Goal: Transaction & Acquisition: Purchase product/service

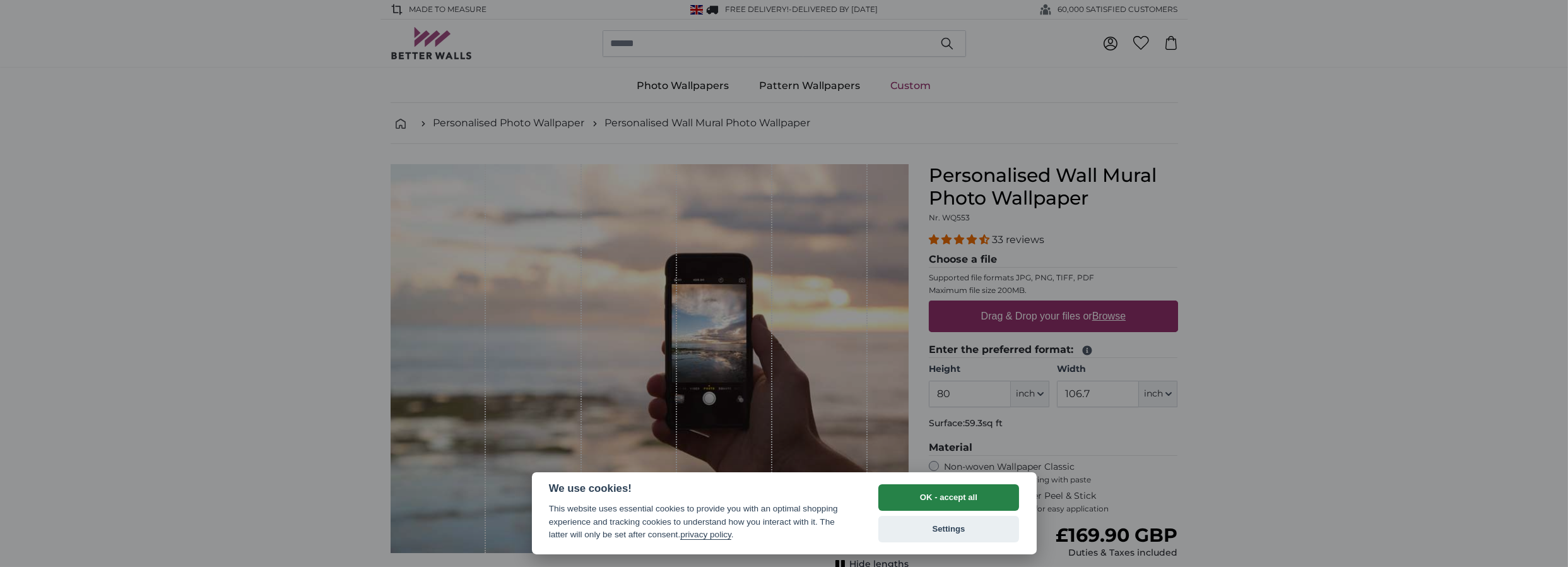
click at [957, 495] on button "OK - accept all" at bounding box center [949, 497] width 141 height 26
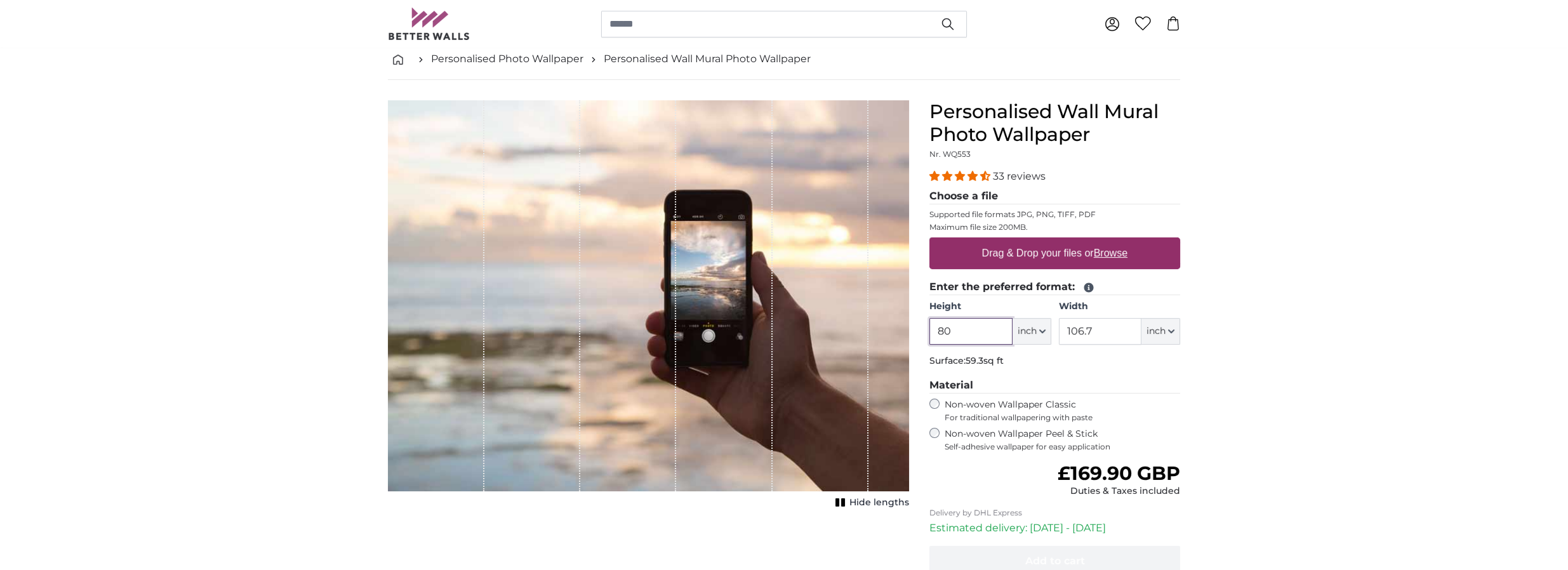
scroll to position [63, 0]
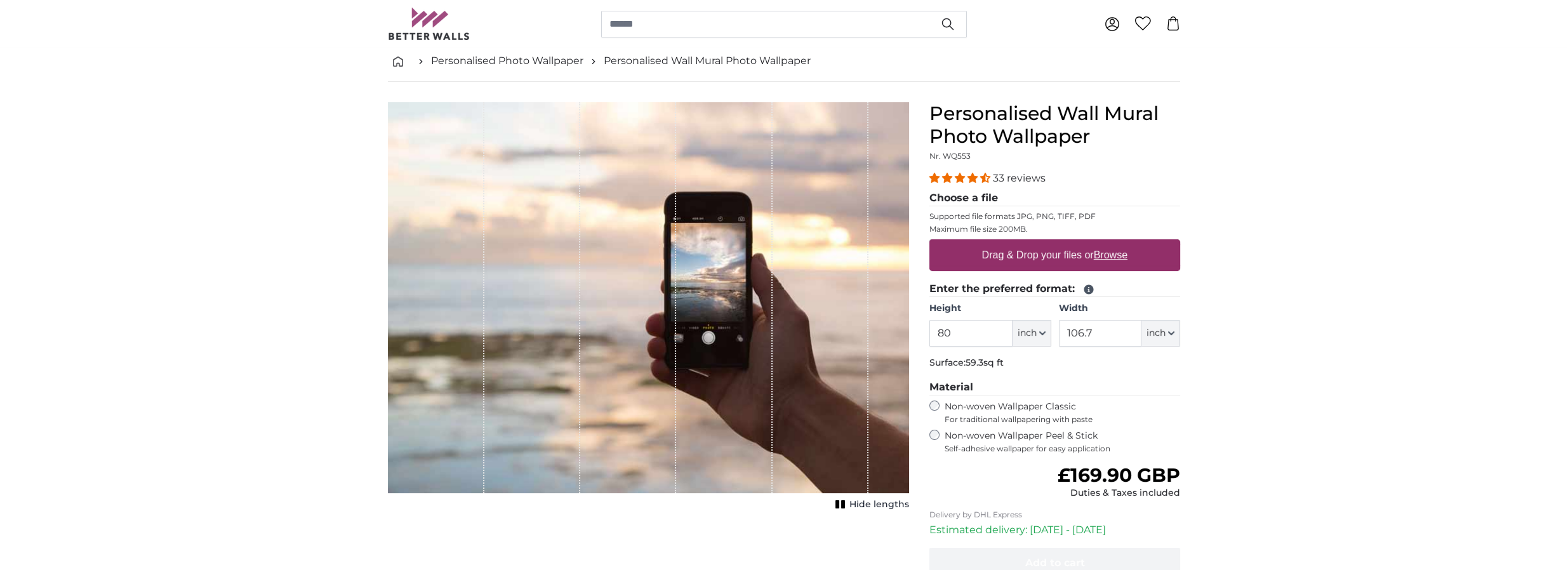
click at [1044, 252] on label "Drag & Drop your files or Browse" at bounding box center [1054, 255] width 156 height 25
click at [1044, 243] on input "Drag & Drop your files or Browse" at bounding box center [1054, 241] width 250 height 4
type input "**********"
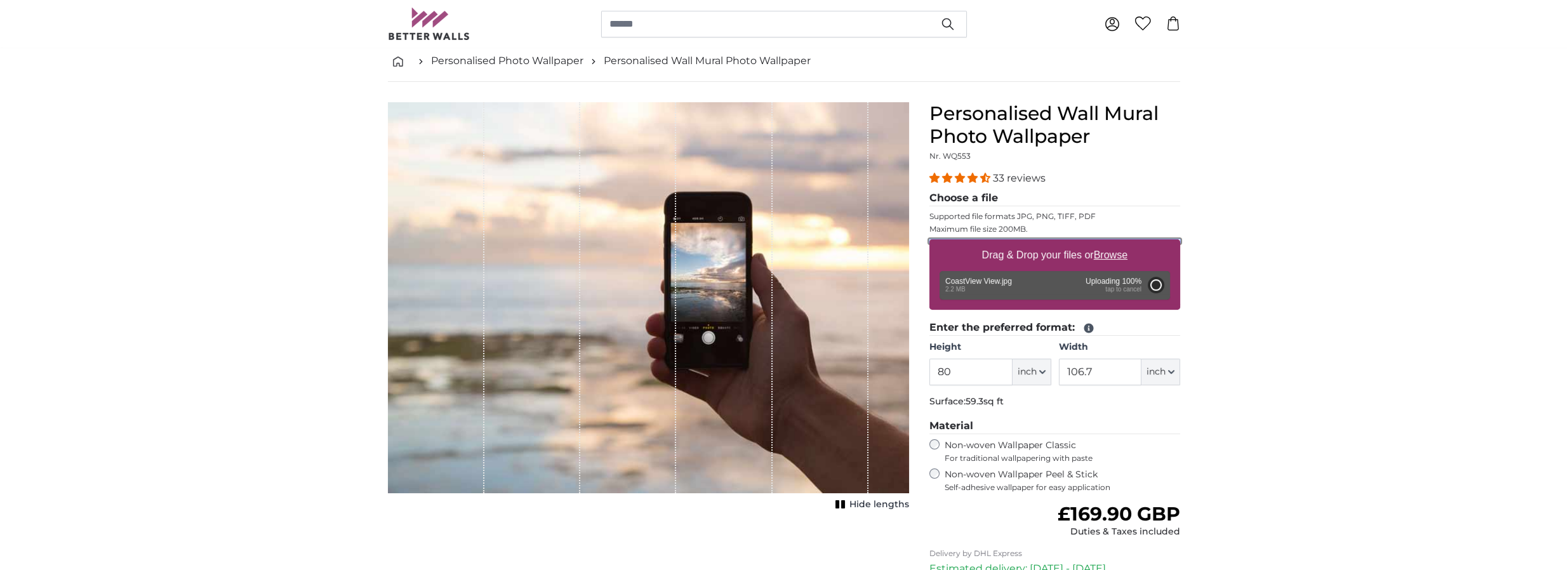
type input "120"
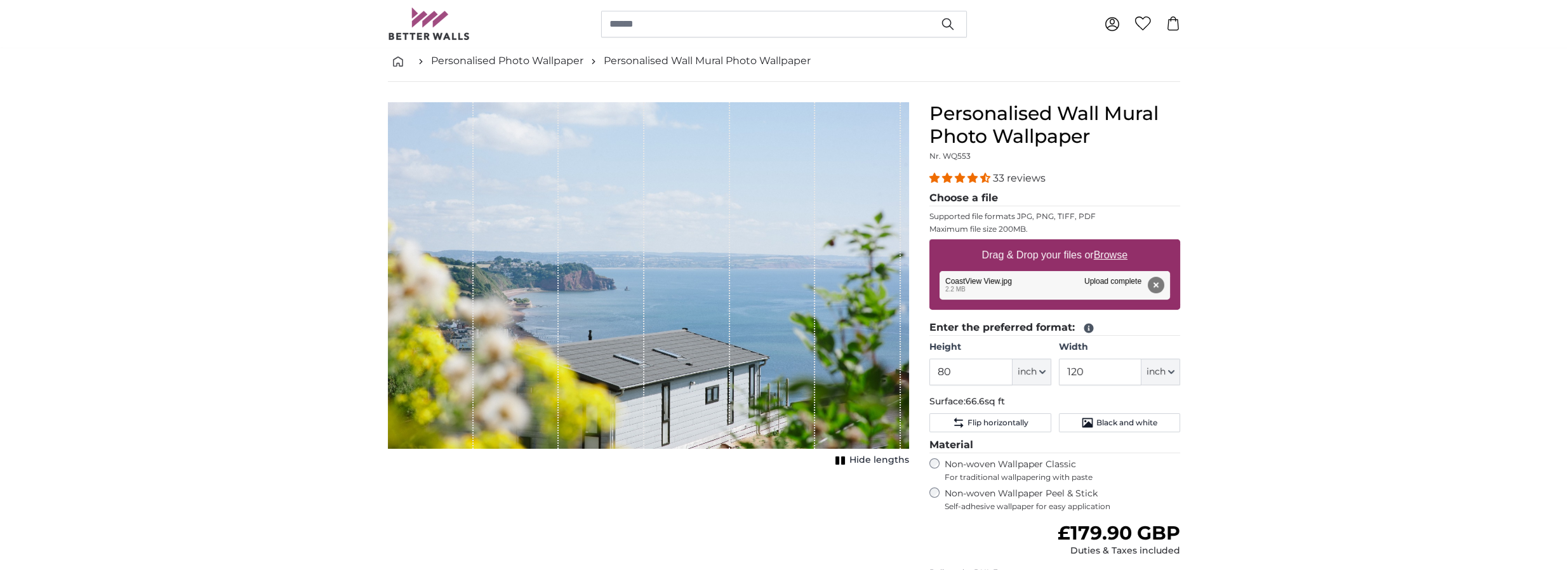
drag, startPoint x: 635, startPoint y: 321, endPoint x: 715, endPoint y: 320, distance: 80.0
click at [715, 320] on div "1 of 1" at bounding box center [648, 275] width 521 height 347
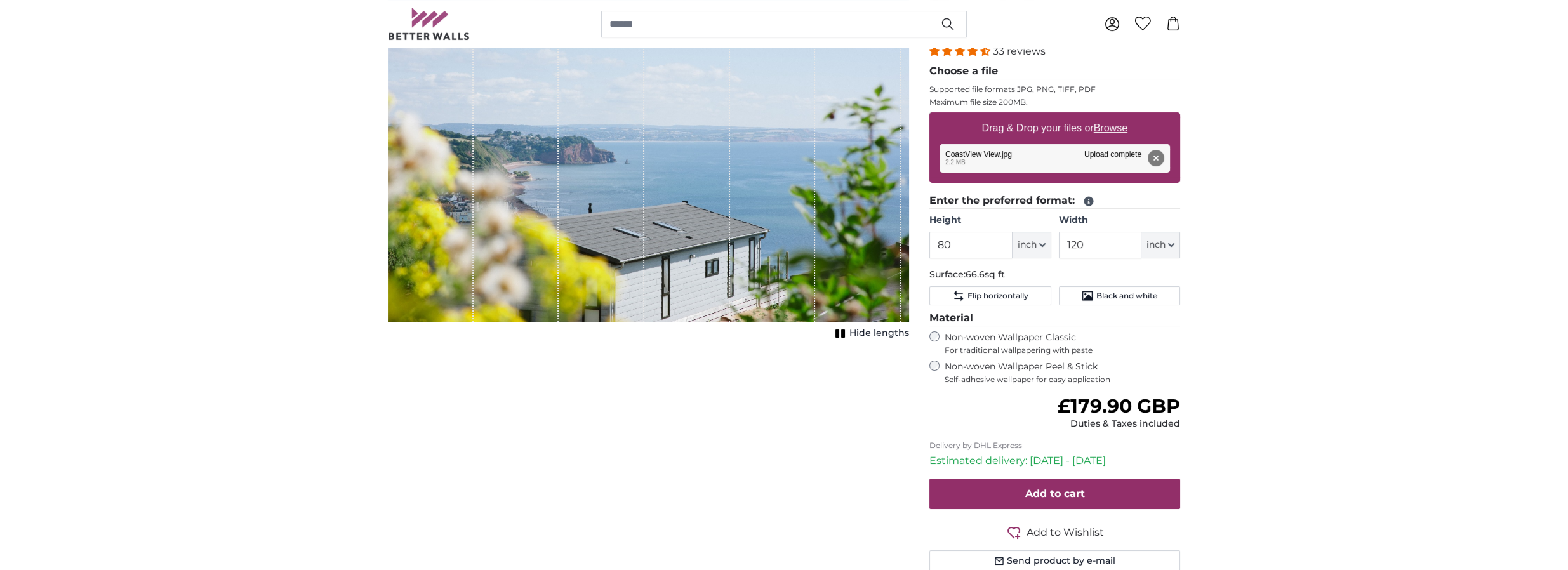
scroll to position [63, 0]
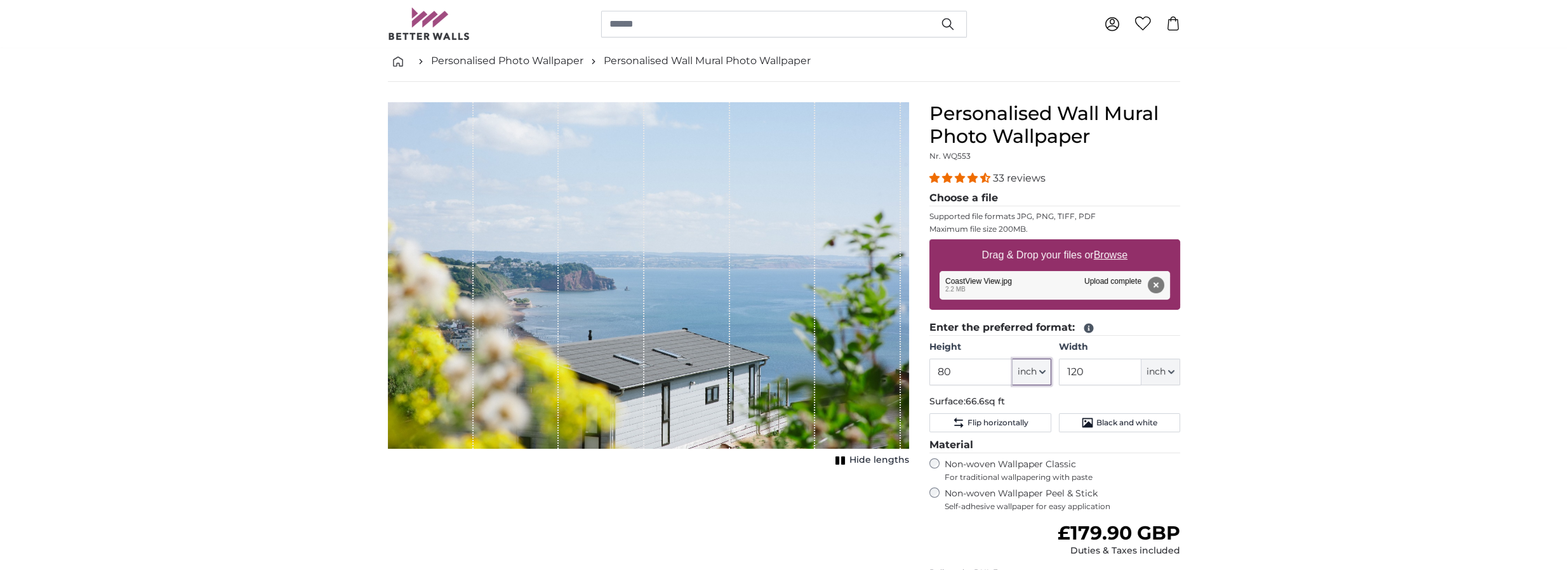
click at [1019, 361] on button "inch" at bounding box center [1032, 372] width 39 height 26
click at [1002, 401] on link "Centimeter (cm)" at bounding box center [1031, 404] width 112 height 23
type input "203.2"
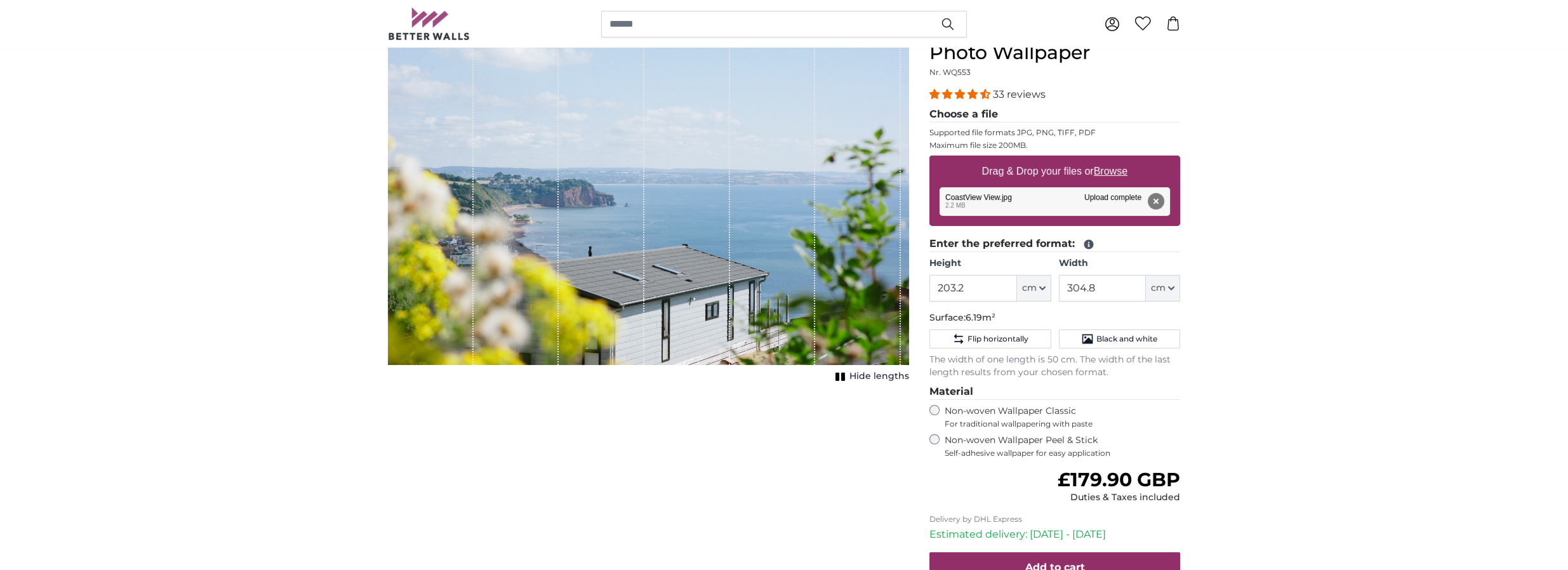
scroll to position [127, 0]
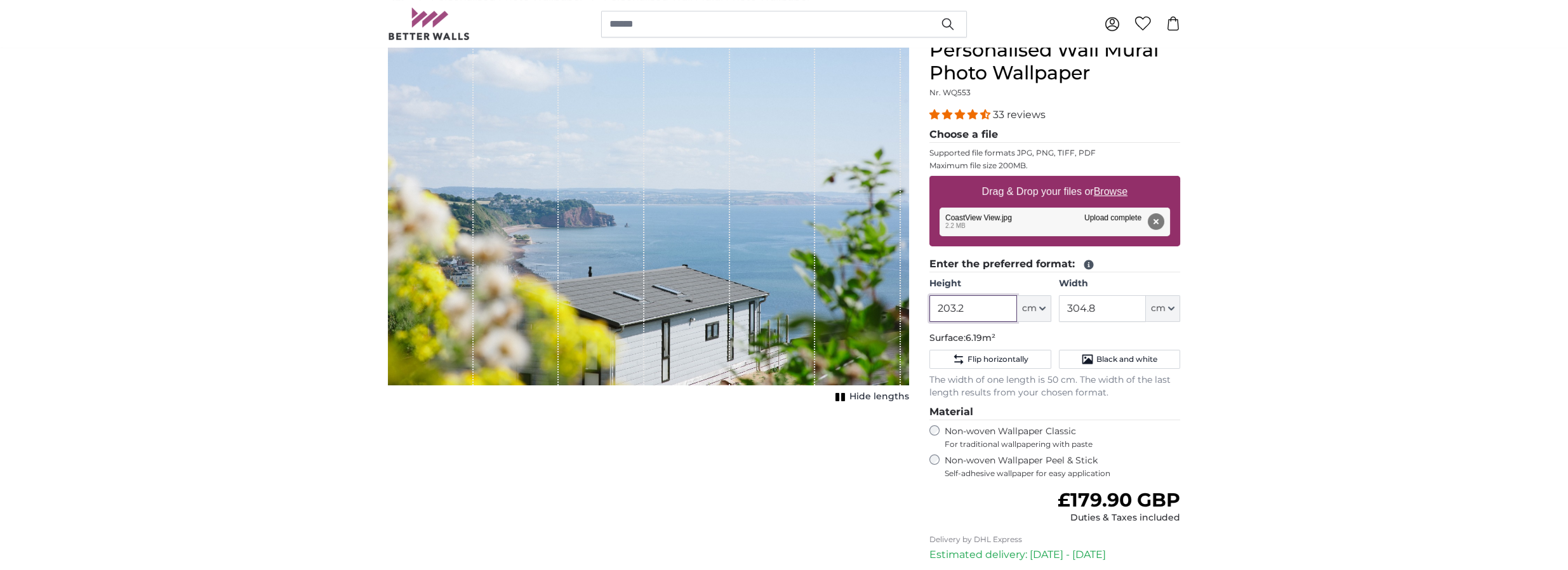
click at [981, 305] on input "203.2" at bounding box center [972, 308] width 87 height 26
click at [1118, 313] on input "304.8" at bounding box center [1102, 308] width 87 height 26
type input "3"
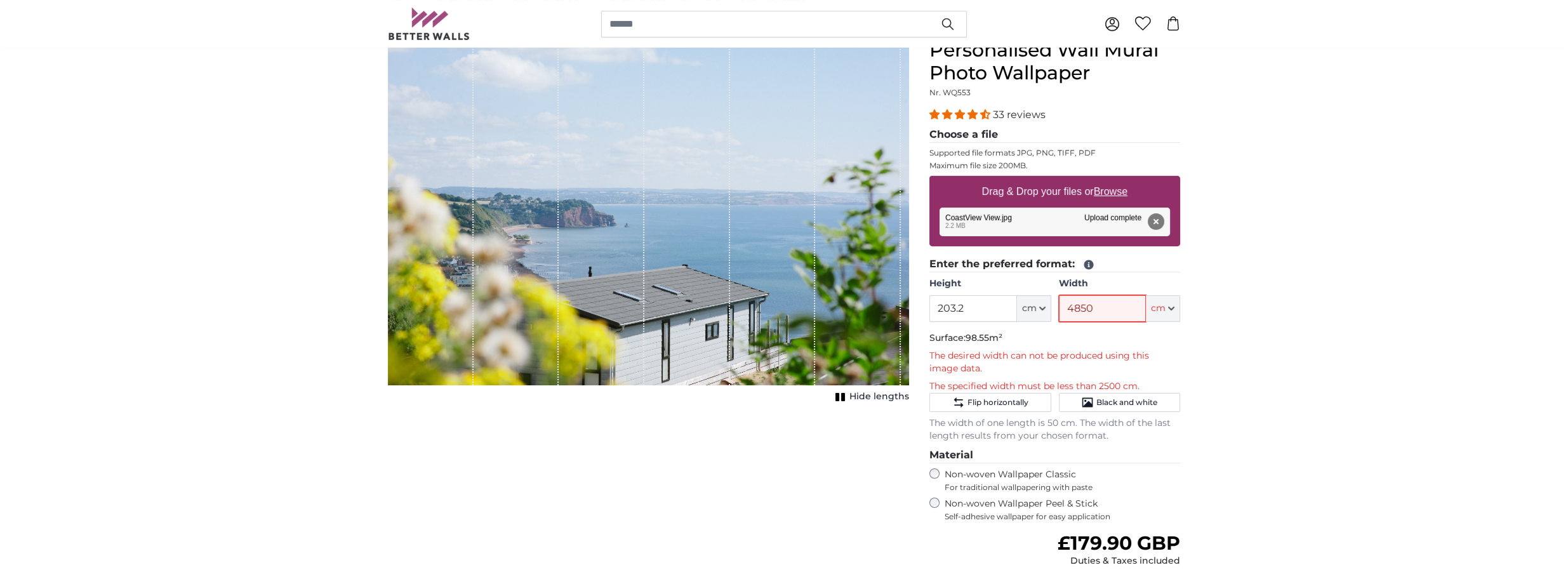
type input "4850"
click at [979, 309] on input "203.2" at bounding box center [972, 308] width 87 height 26
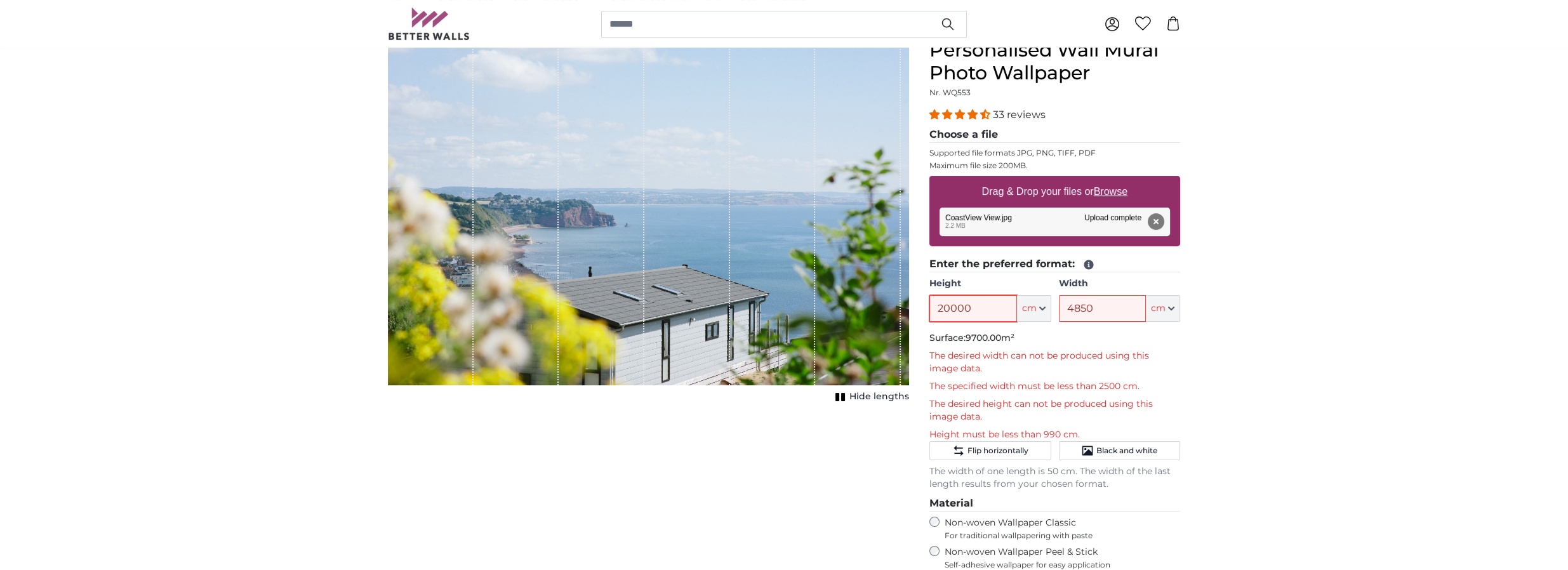
type input "20000"
click at [1108, 311] on input "4850" at bounding box center [1102, 308] width 87 height 26
click at [1154, 306] on span "cm" at bounding box center [1158, 309] width 15 height 13
click at [1112, 309] on input "4850" at bounding box center [1102, 308] width 87 height 26
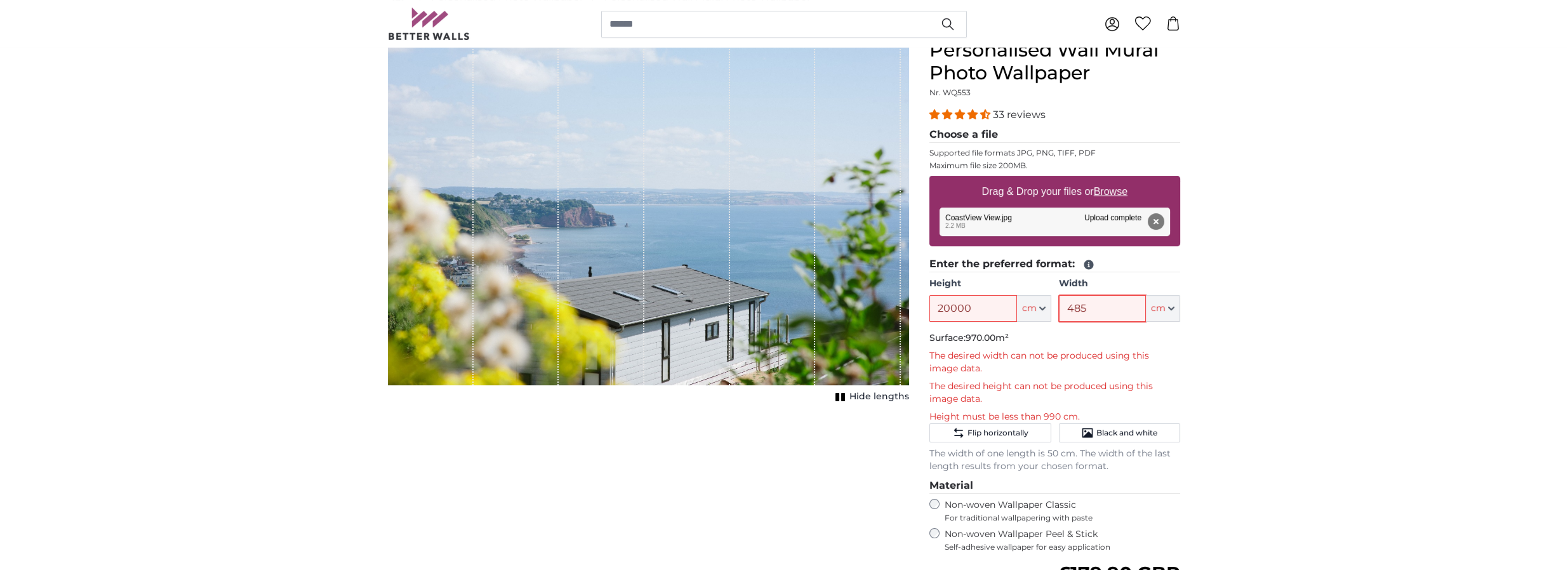
type input "485"
click at [984, 313] on input "20000" at bounding box center [972, 308] width 87 height 26
click at [973, 308] on input "2000" at bounding box center [972, 308] width 87 height 26
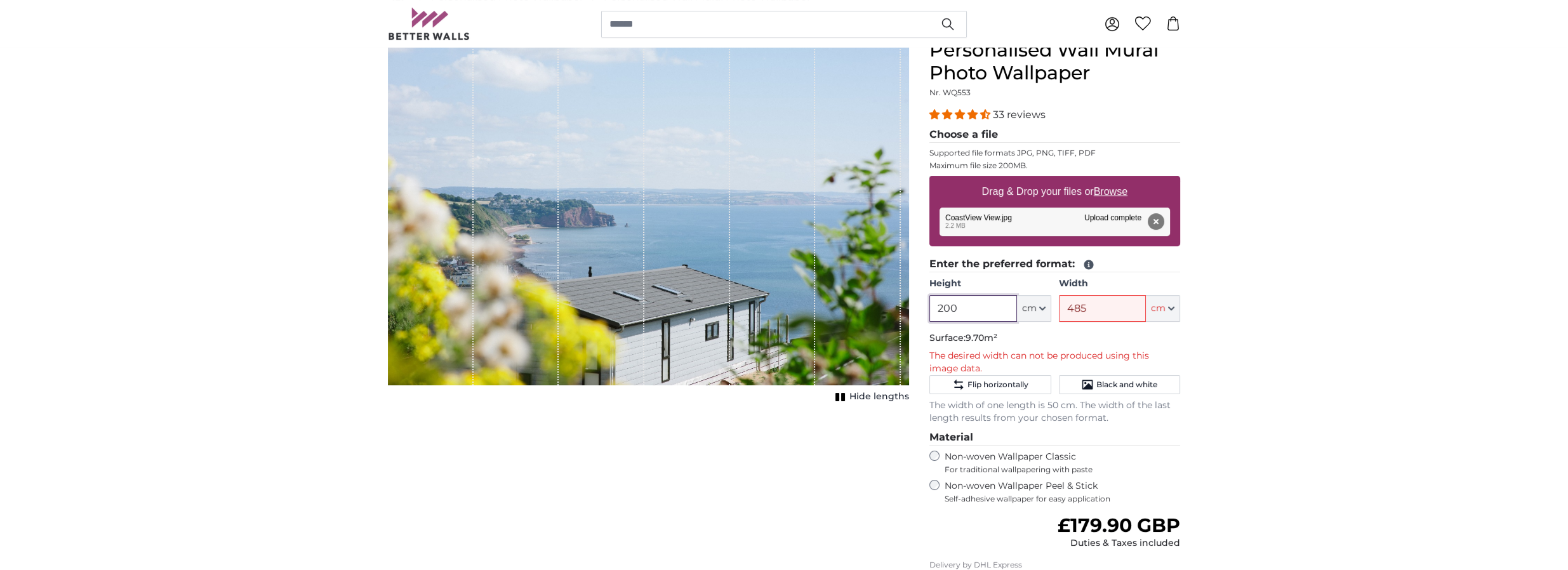
type input "200"
click at [1105, 310] on input "485" at bounding box center [1102, 308] width 87 height 26
drag, startPoint x: 1154, startPoint y: 222, endPoint x: 1165, endPoint y: 236, distance: 17.8
click at [1154, 222] on button "Remove" at bounding box center [1156, 221] width 17 height 17
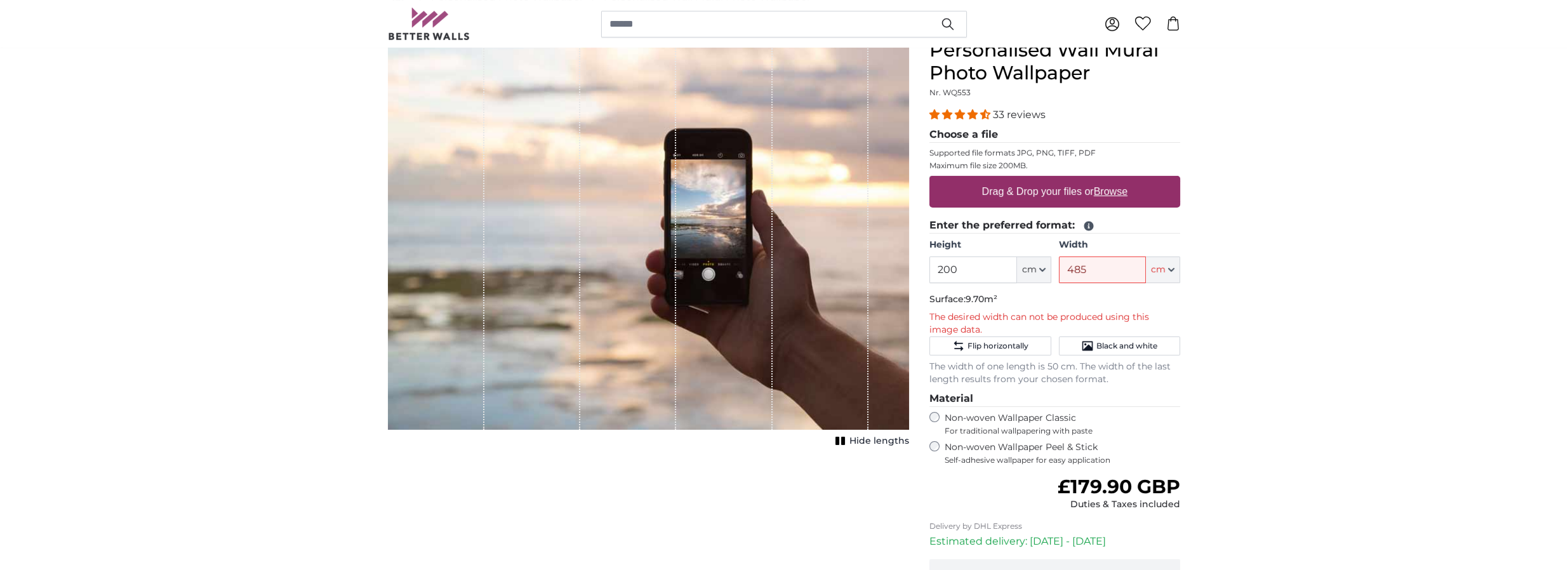
click at [1063, 191] on label "Drag & Drop your files or Browse" at bounding box center [1054, 191] width 156 height 25
click at [1063, 179] on input "Drag & Drop your files or Browse" at bounding box center [1054, 178] width 250 height 4
type input "**********"
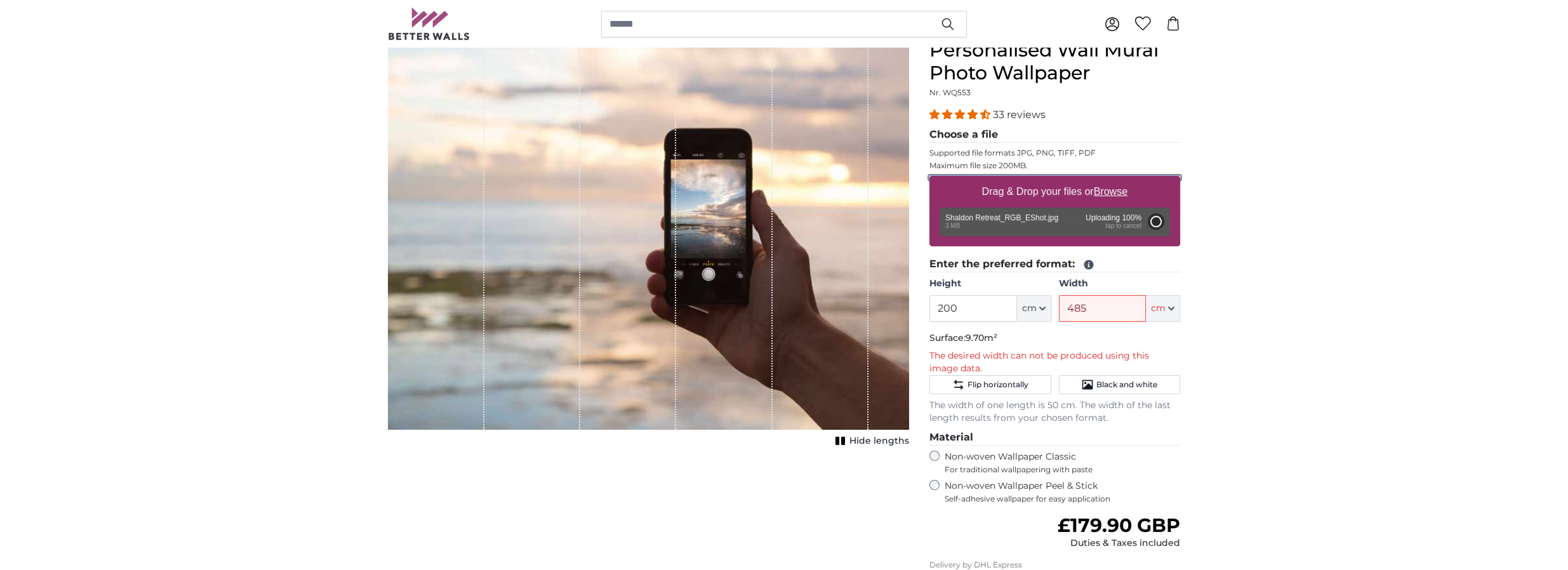
type input "96"
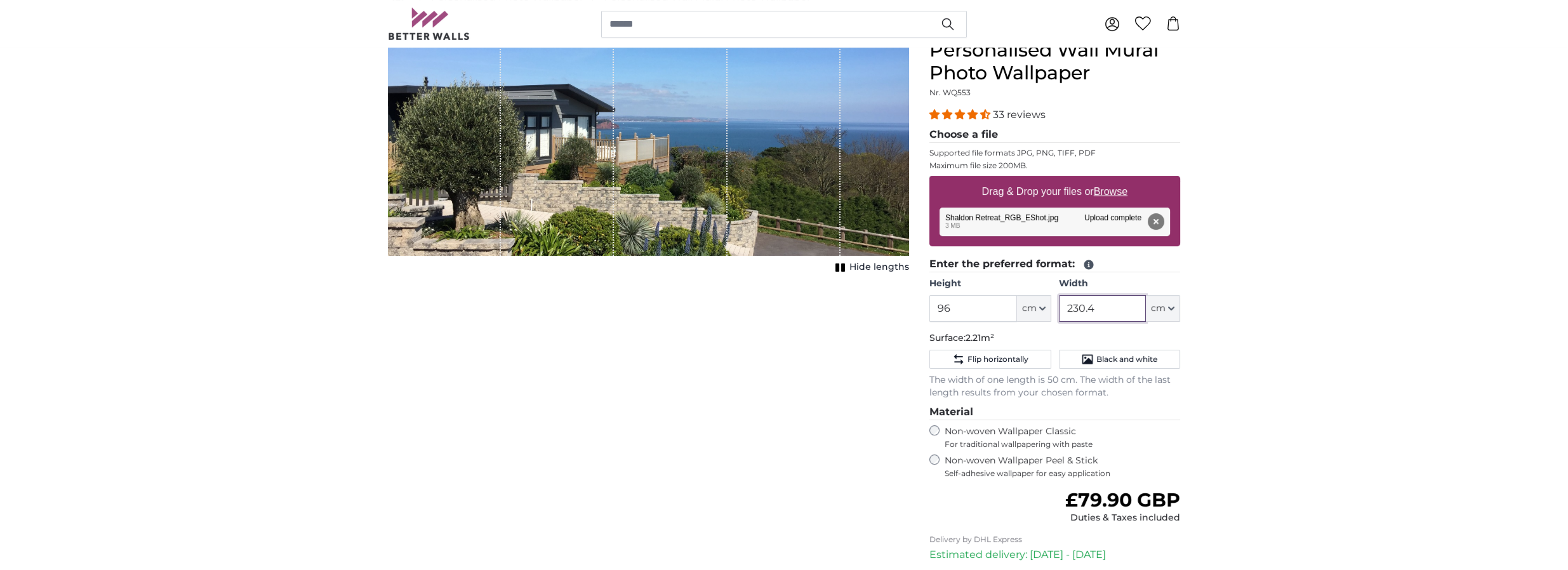
click at [1106, 308] on input "230.4" at bounding box center [1102, 308] width 87 height 26
type input "2"
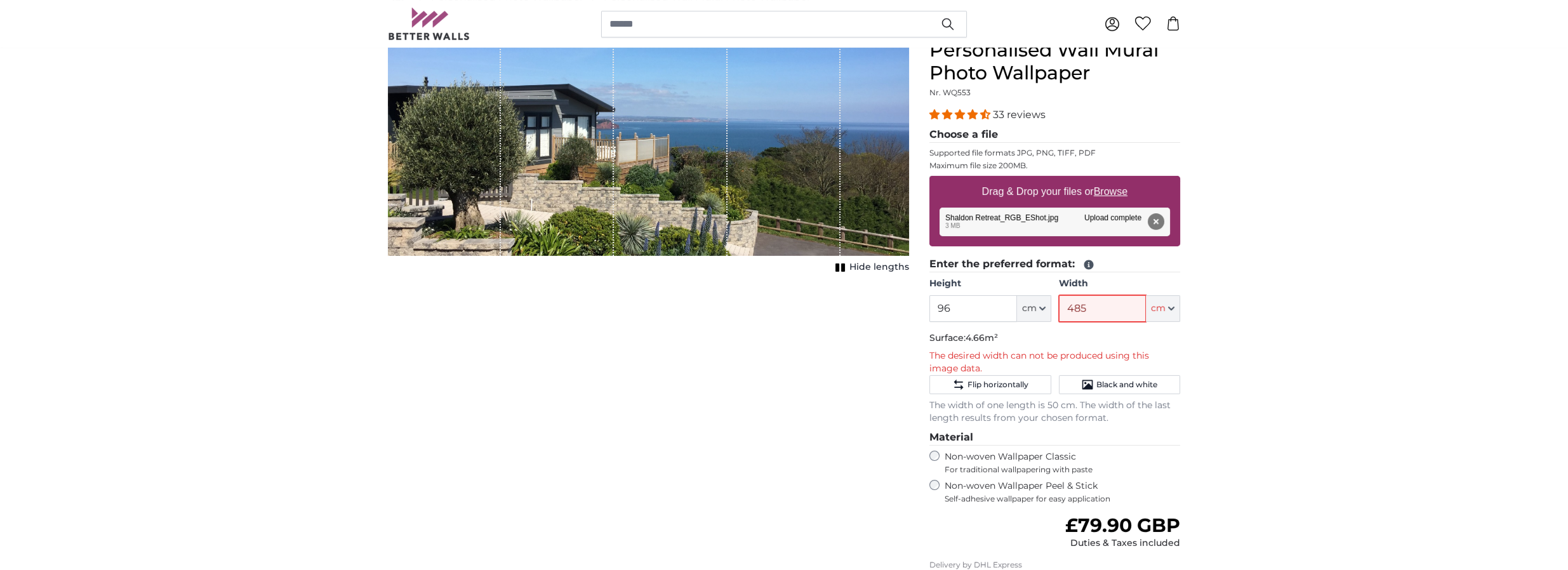
type input "485"
drag, startPoint x: 954, startPoint y: 312, endPoint x: 997, endPoint y: 310, distance: 43.0
click at [954, 312] on input "96" at bounding box center [972, 308] width 87 height 26
type input "9"
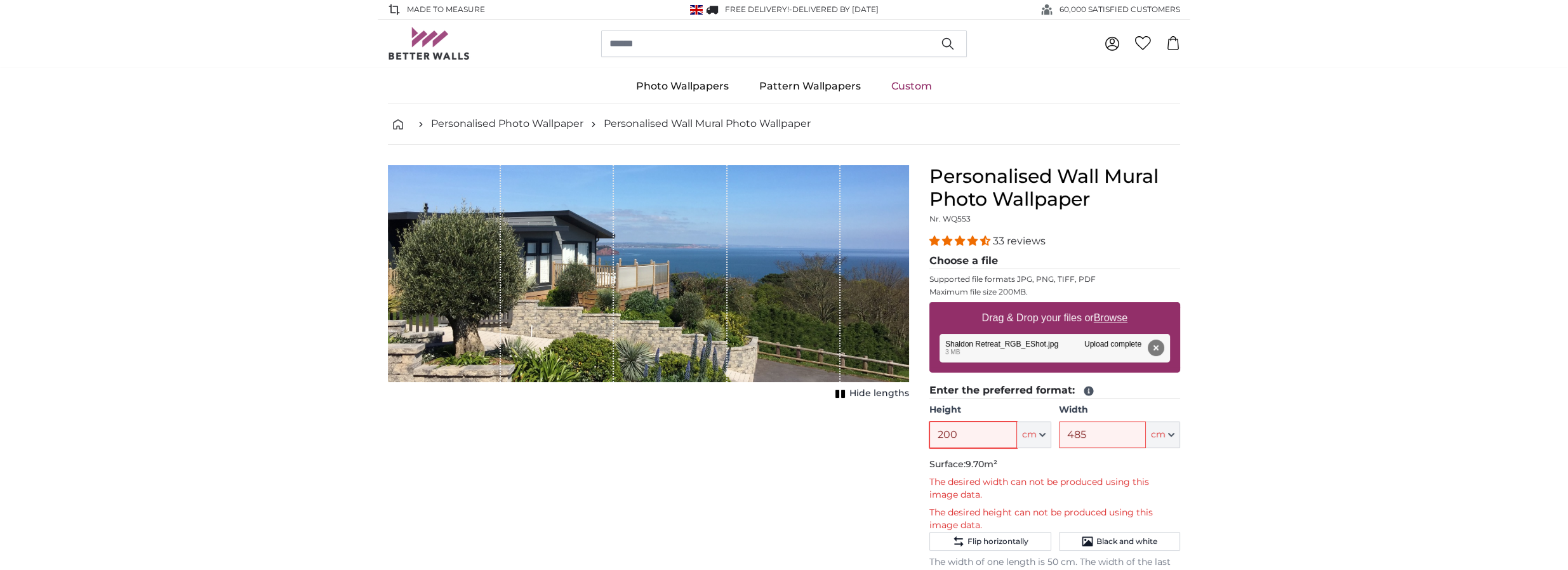
click at [957, 434] on input "200" at bounding box center [972, 434] width 87 height 26
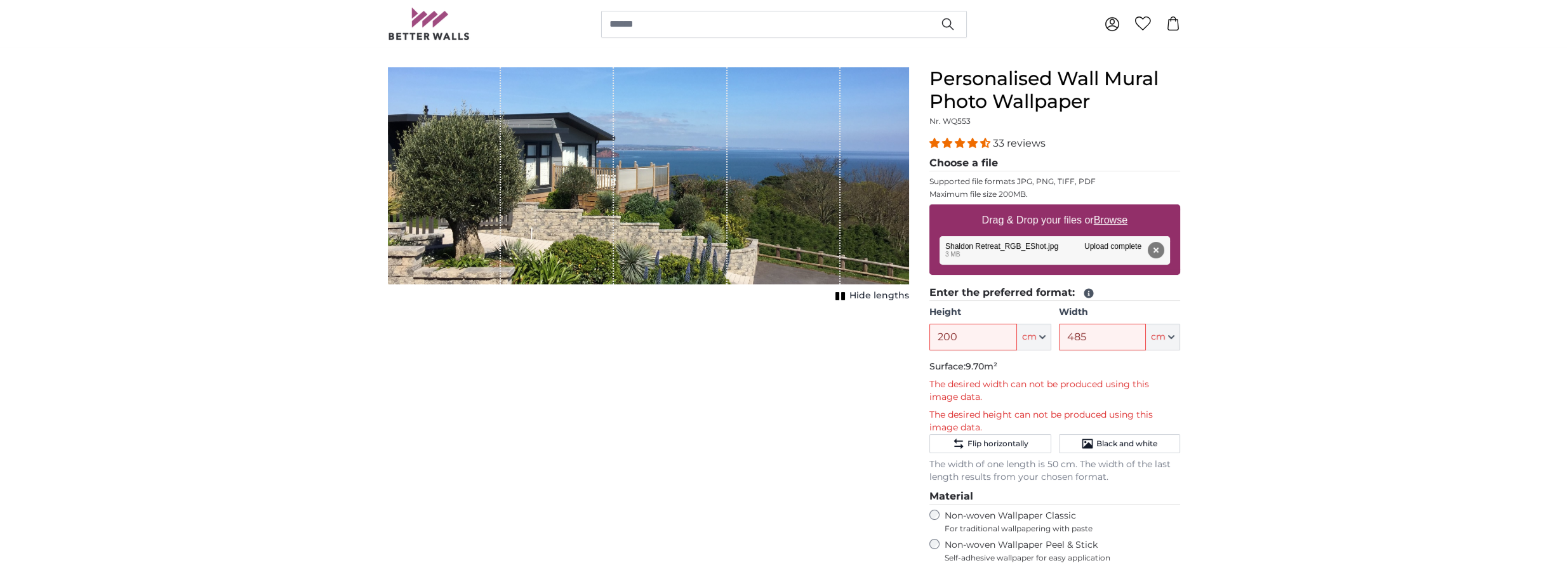
scroll to position [127, 0]
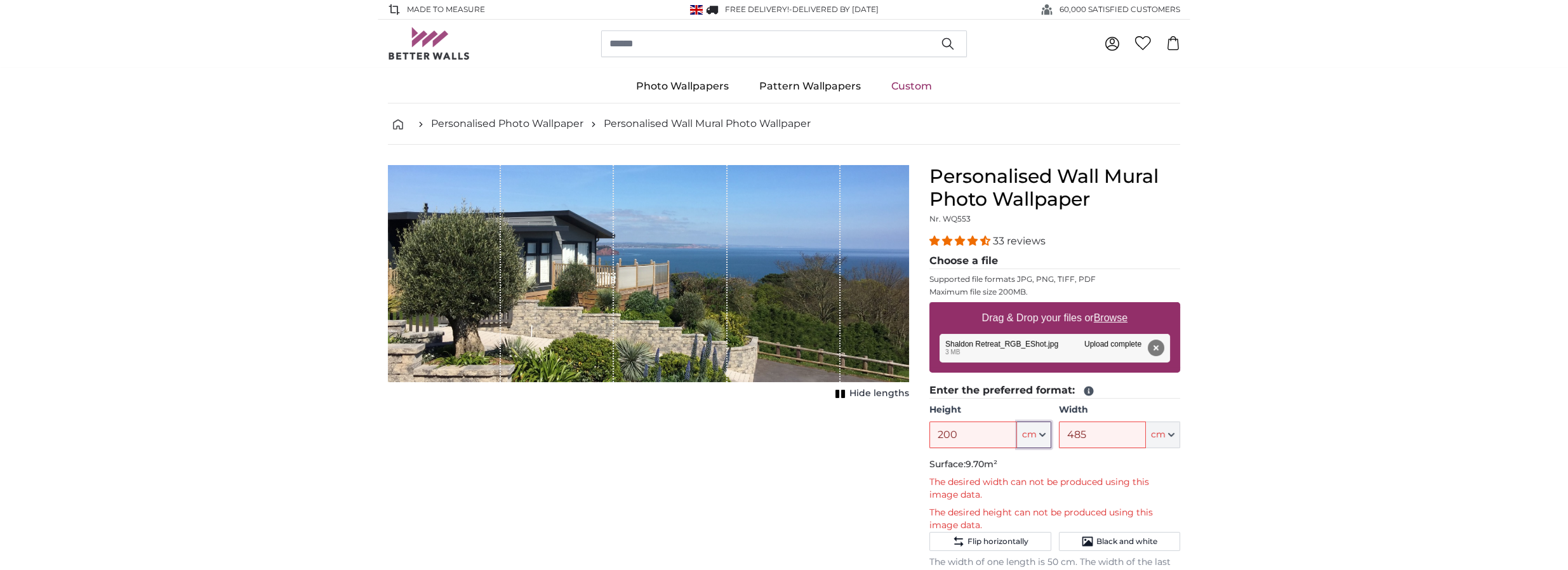
click at [1040, 436] on icon "button" at bounding box center [1043, 435] width 6 height 6
click at [1037, 467] on link "Centimeter (cm)" at bounding box center [1033, 467] width 112 height 23
type input "96"
type input "230.4"
